Goal: Navigation & Orientation: Understand site structure

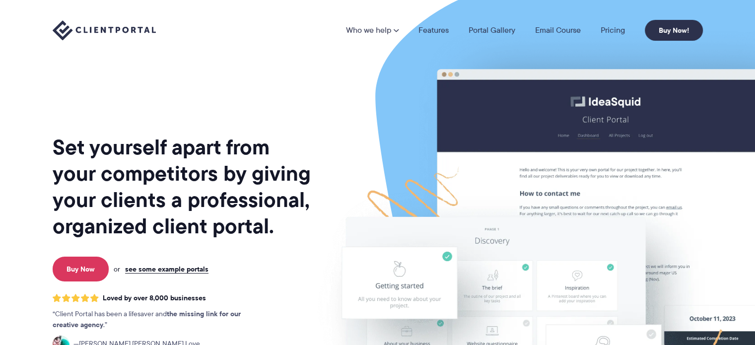
click at [615, 29] on link "Pricing" at bounding box center [613, 30] width 24 height 8
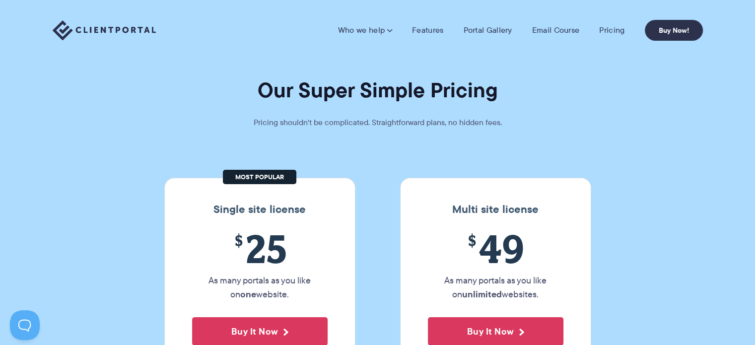
click at [123, 29] on img at bounding box center [104, 30] width 103 height 20
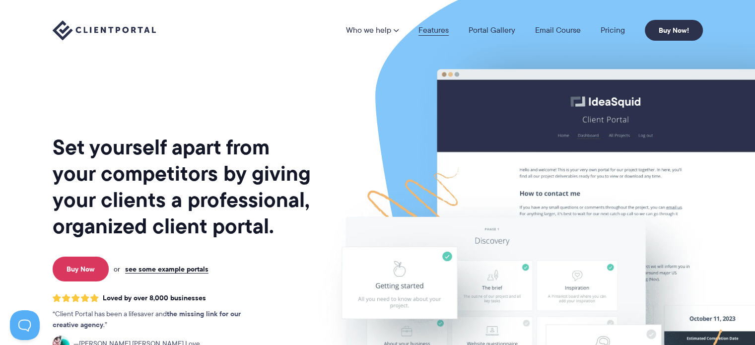
click at [436, 27] on link "Features" at bounding box center [433, 30] width 30 height 8
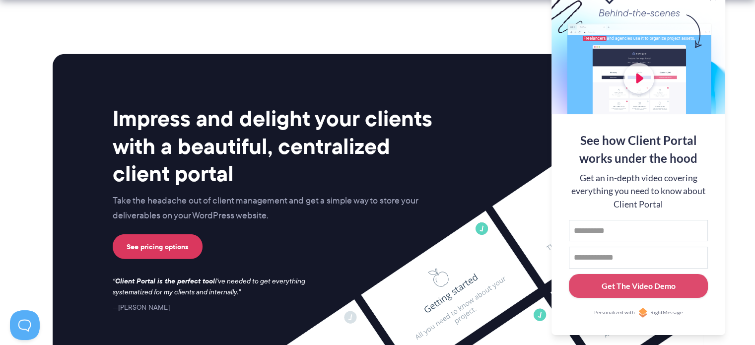
scroll to position [2720, 0]
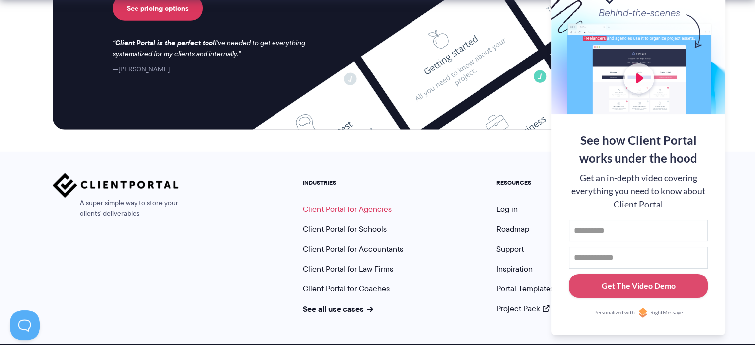
click at [367, 203] on link "Client Portal for Agencies" at bounding box center [347, 208] width 89 height 11
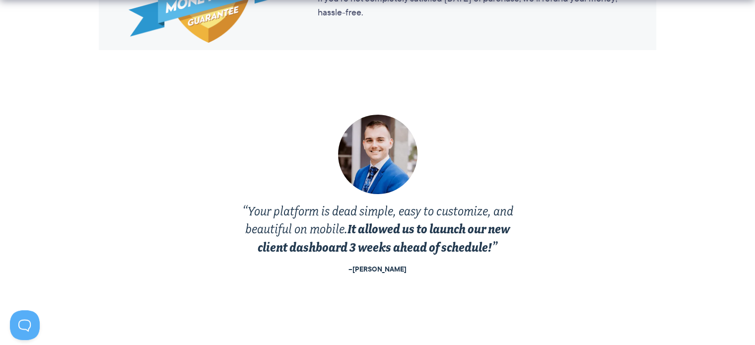
scroll to position [2184, 0]
